Goal: Information Seeking & Learning: Learn about a topic

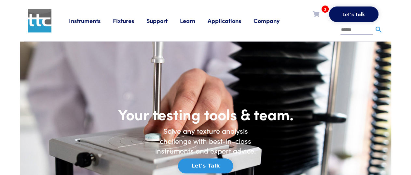
click at [121, 21] on link "Fixtures" at bounding box center [130, 21] width 34 height 8
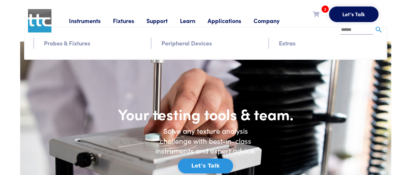
click at [84, 43] on link "Probes & Fixtures" at bounding box center [67, 42] width 46 height 9
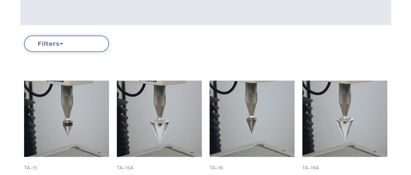
scroll to position [109, 0]
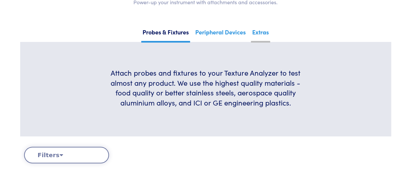
click at [263, 31] on link "Extras" at bounding box center [260, 35] width 19 height 16
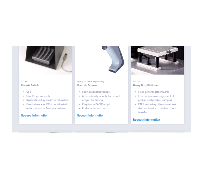
scroll to position [510, 0]
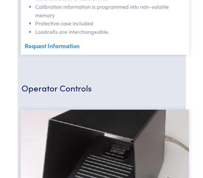
click at [158, 84] on div "Operator Controls" at bounding box center [102, 84] width 168 height 24
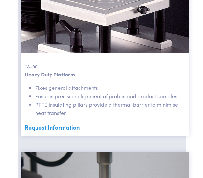
scroll to position [1084, 0]
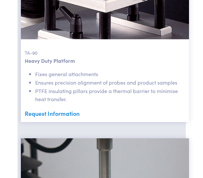
click at [68, 118] on link "Request Information" at bounding box center [105, 114] width 160 height 10
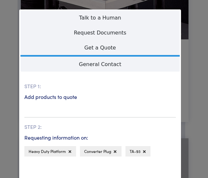
click at [185, 84] on div "**********" at bounding box center [104, 89] width 208 height 178
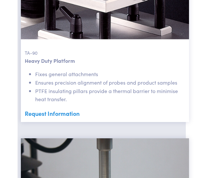
click at [177, 87] on li "Ensures precision alignment of probes and product samples" at bounding box center [110, 82] width 150 height 8
click at [186, 82] on div "TA-90 Heavy Duty Platform Fixes general attachments Ensures precision alignment…" at bounding box center [105, 28] width 168 height 188
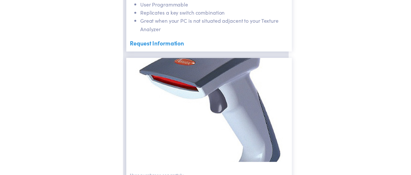
scroll to position [760, 0]
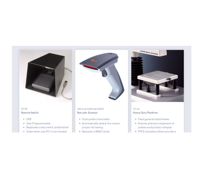
scroll to position [460, 0]
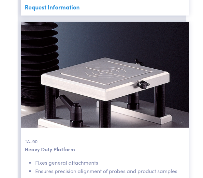
scroll to position [995, 0]
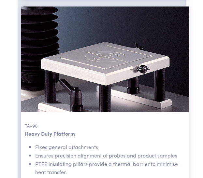
scroll to position [1011, 0]
